Goal: Navigation & Orientation: Find specific page/section

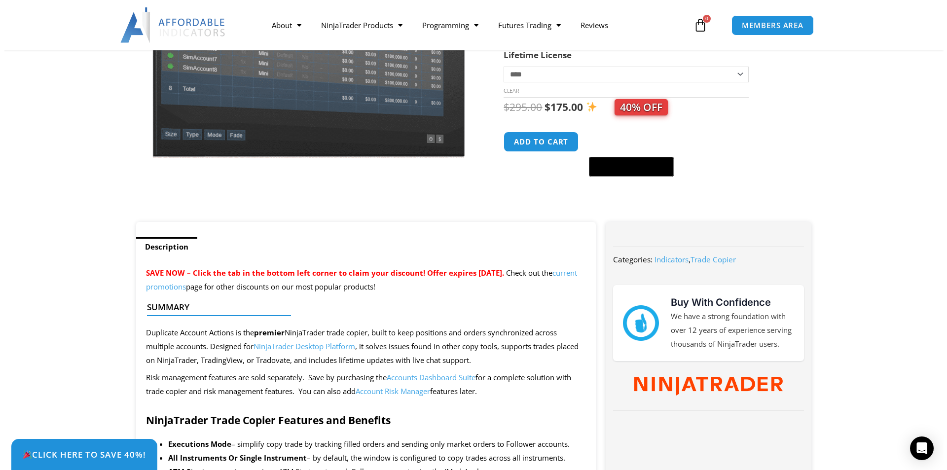
scroll to position [543, 0]
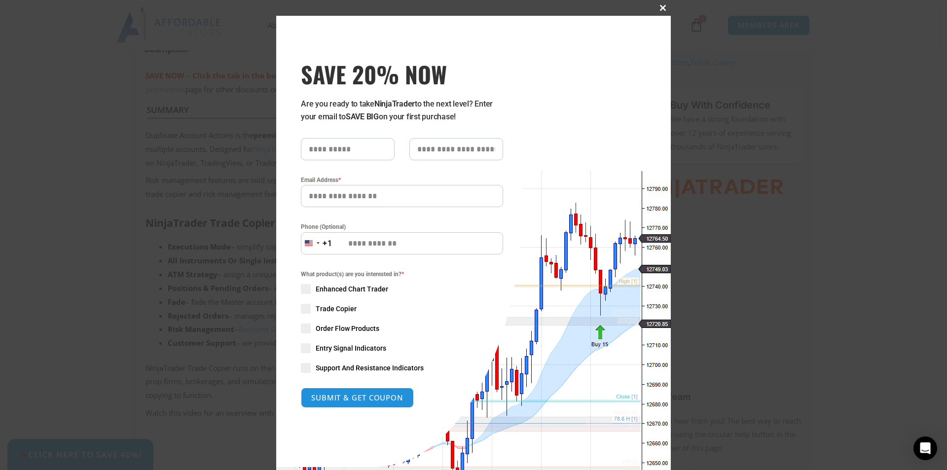
click at [660, 8] on span at bounding box center [663, 8] width 16 height 6
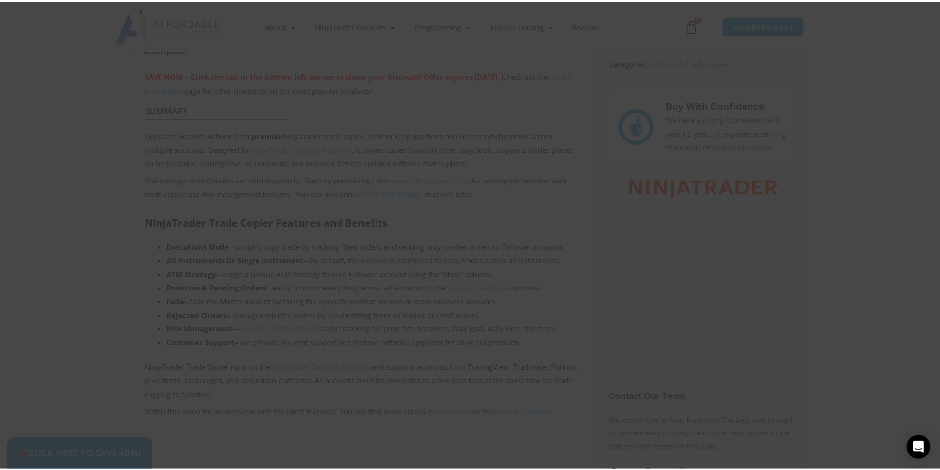
scroll to position [444, 0]
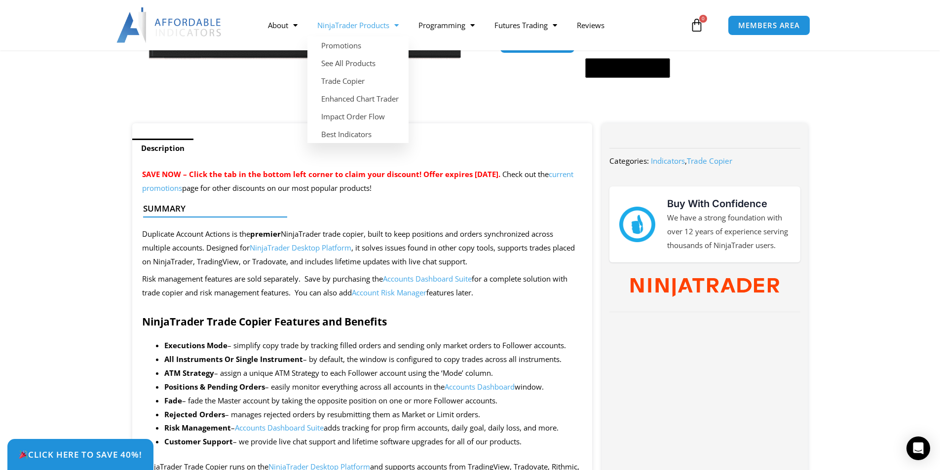
click at [354, 23] on link "NinjaTrader Products" at bounding box center [357, 25] width 101 height 23
